Goal: Task Accomplishment & Management: Manage account settings

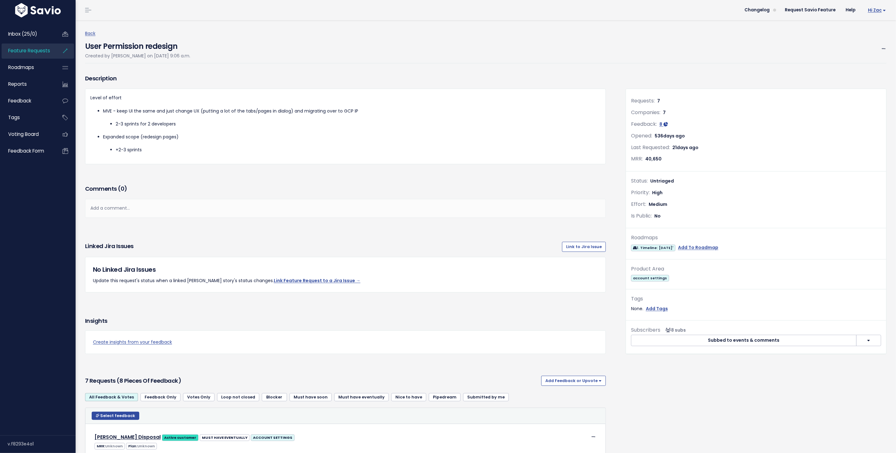
click at [806, 10] on span "Hi Zac" at bounding box center [877, 10] width 18 height 5
click at [806, 62] on link "Manage Users" at bounding box center [865, 65] width 46 height 12
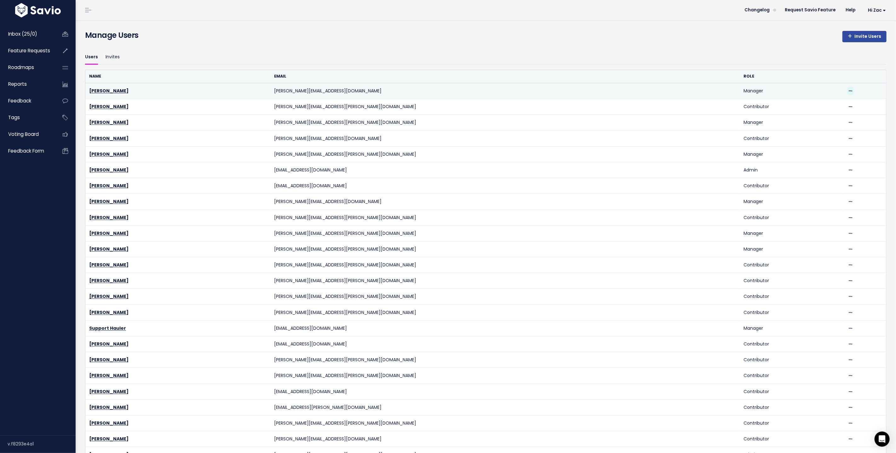
click at [847, 91] on span at bounding box center [850, 91] width 6 height 8
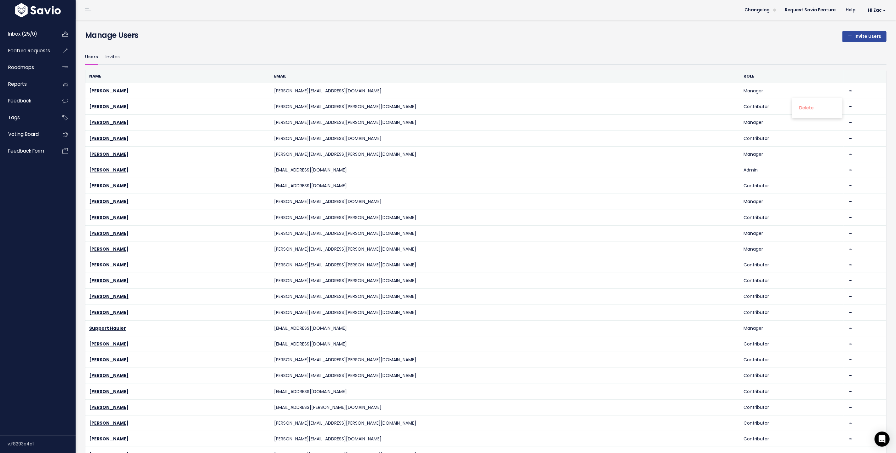
click at [776, 72] on th "Role" at bounding box center [792, 76] width 104 height 13
